Goal: Transaction & Acquisition: Subscribe to service/newsletter

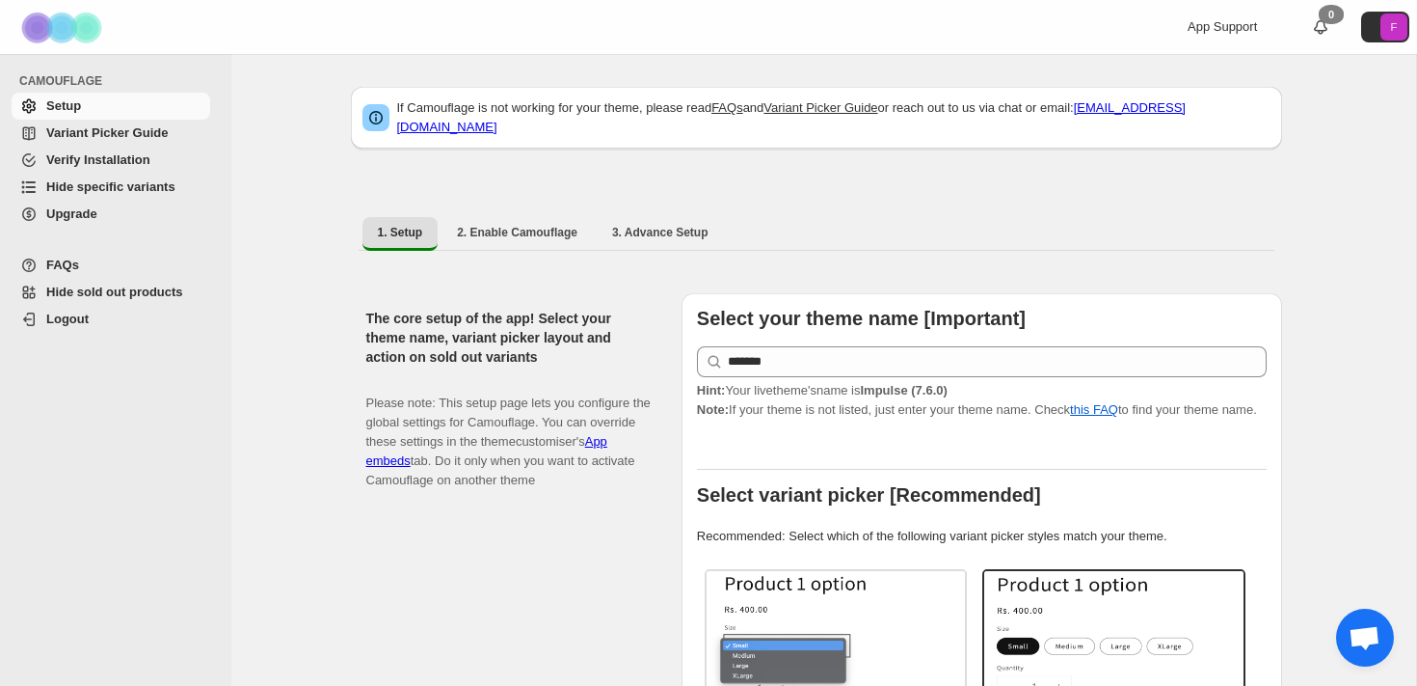
click at [58, 216] on span "Upgrade" at bounding box center [71, 213] width 51 height 14
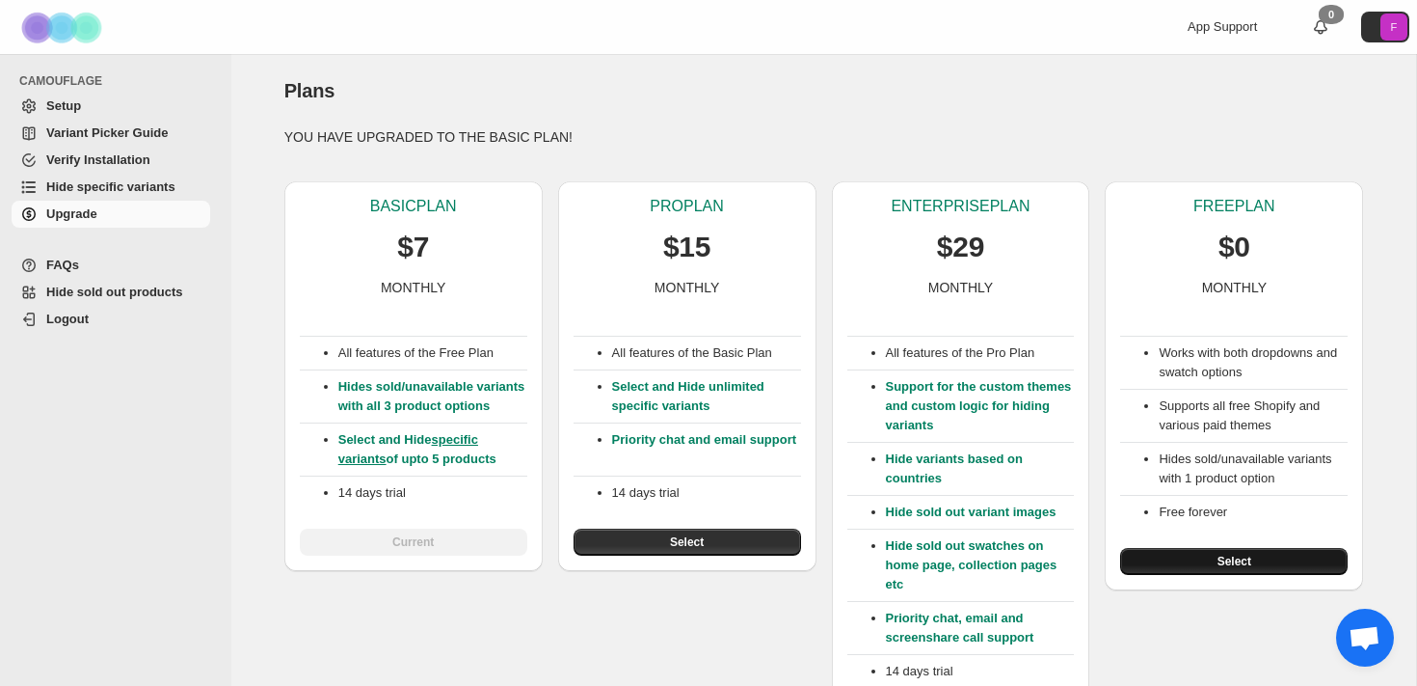
click at [1218, 562] on span "Select" at bounding box center [1235, 560] width 34 height 15
